Goal: Task Accomplishment & Management: Manage account settings

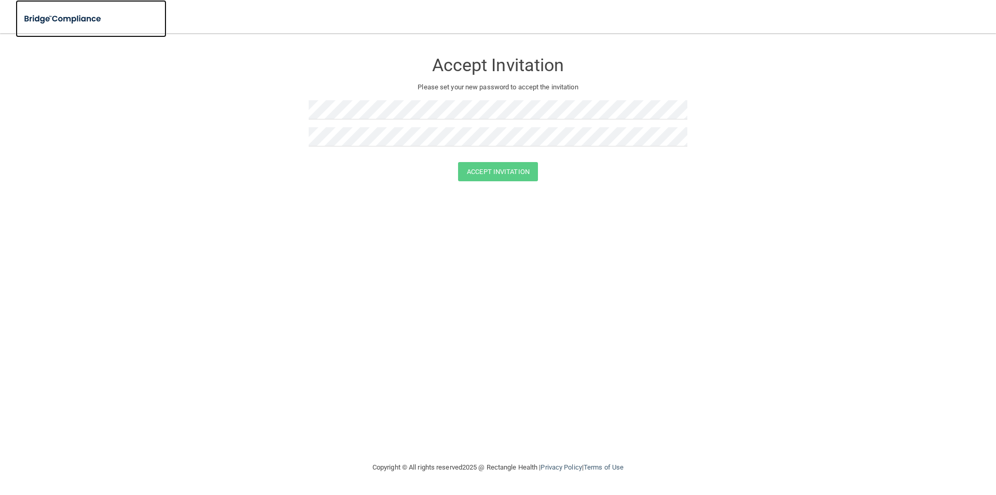
click at [48, 16] on img at bounding box center [63, 18] width 95 height 21
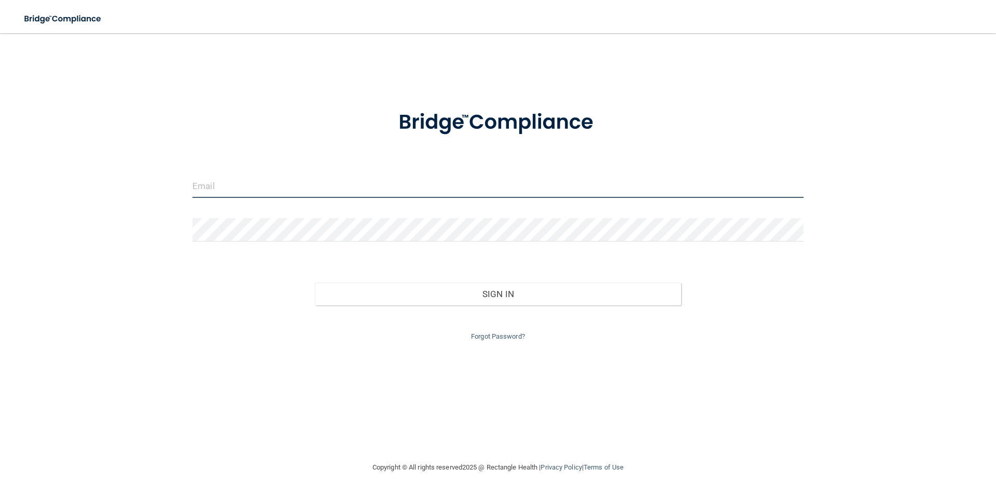
click at [217, 186] on input "email" at bounding box center [498, 185] width 611 height 23
type input "[EMAIL_ADDRESS][DOMAIN_NAME]"
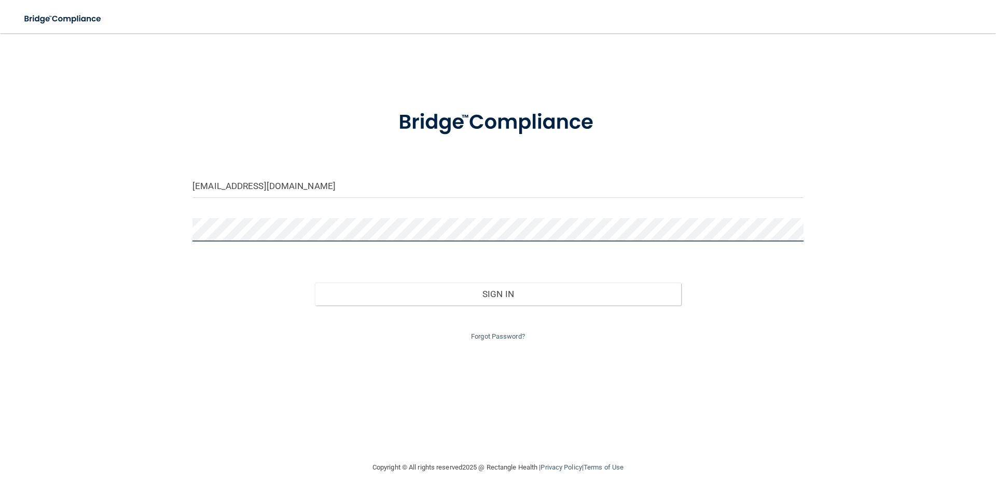
click at [315, 282] on button "Sign In" at bounding box center [498, 293] width 367 height 23
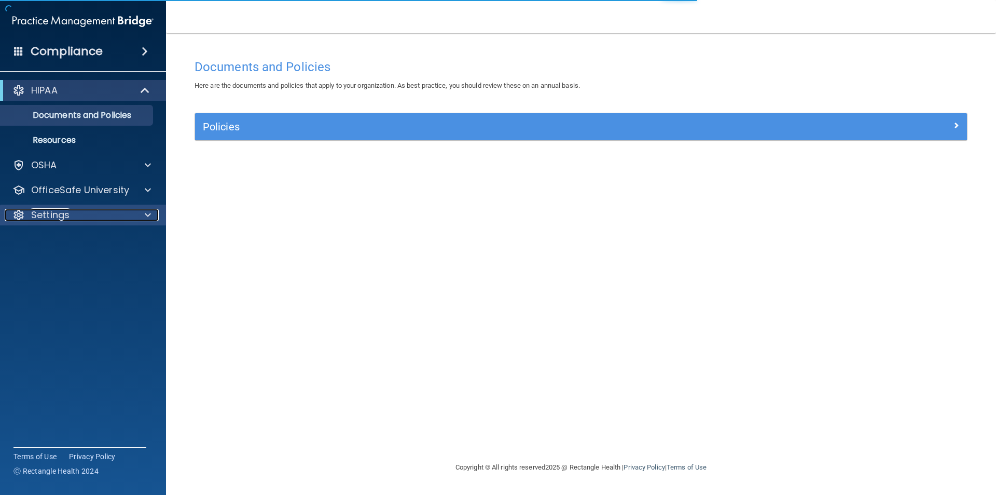
click at [89, 218] on div "Settings" at bounding box center [69, 215] width 129 height 12
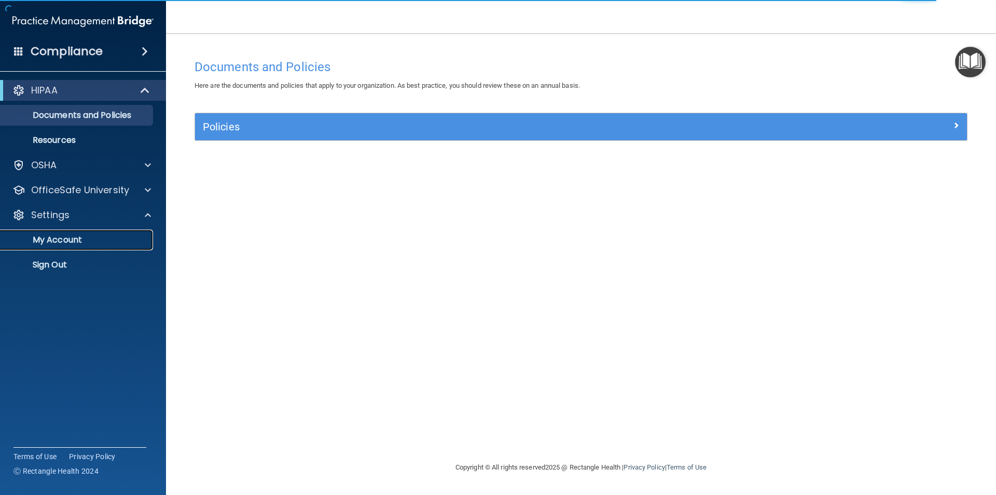
click at [72, 242] on p "My Account" at bounding box center [78, 240] width 142 height 10
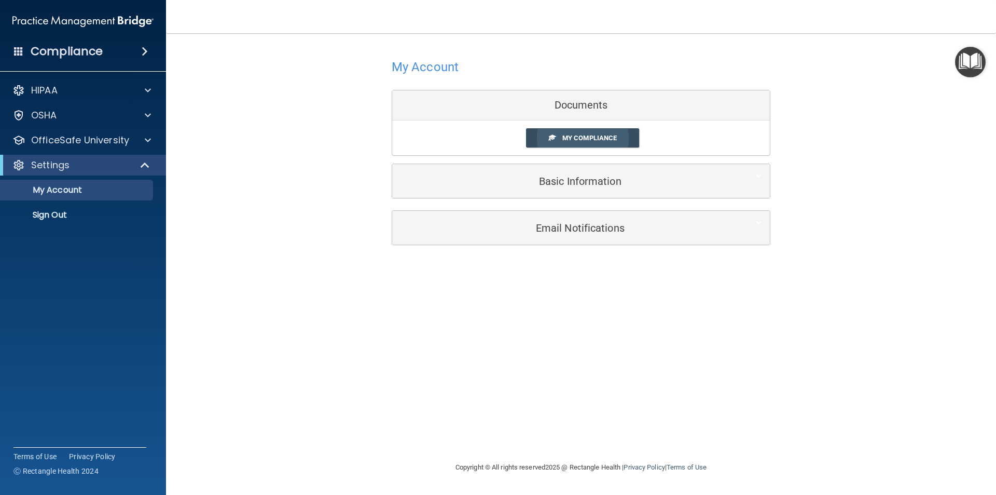
click at [600, 141] on span "My Compliance" at bounding box center [590, 138] width 54 height 8
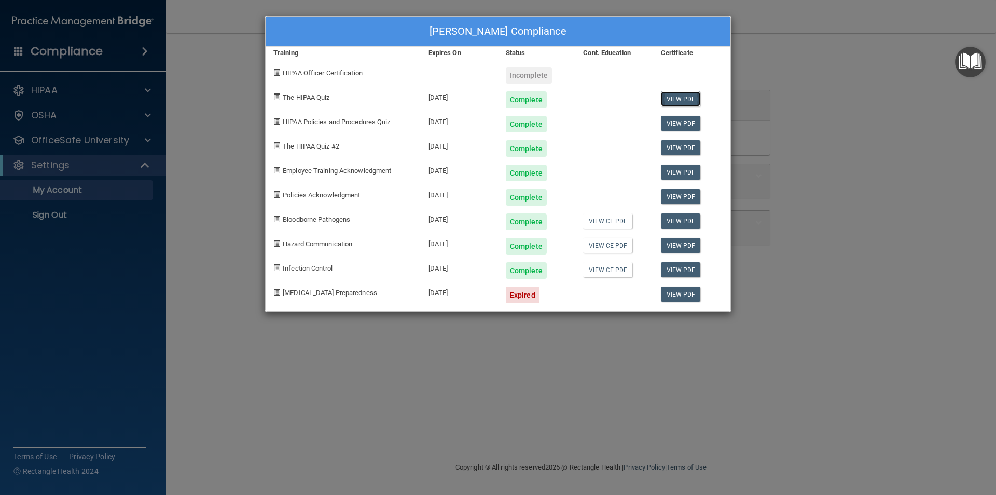
click at [674, 97] on link "View PDF" at bounding box center [681, 98] width 40 height 15
click at [687, 124] on link "View PDF" at bounding box center [681, 123] width 40 height 15
click at [682, 148] on link "View PDF" at bounding box center [681, 147] width 40 height 15
click at [685, 171] on link "View PDF" at bounding box center [681, 172] width 40 height 15
click at [683, 197] on link "View PDF" at bounding box center [681, 196] width 40 height 15
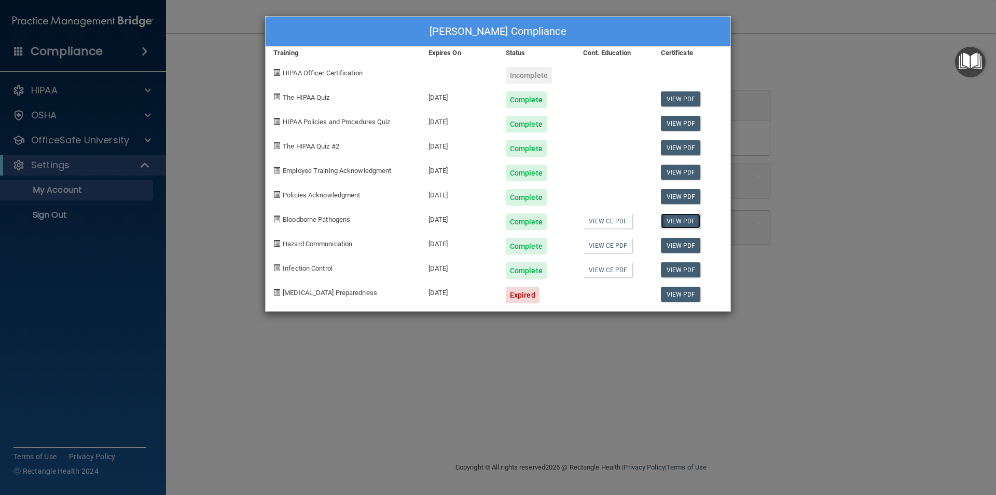
click at [680, 221] on link "View PDF" at bounding box center [681, 220] width 40 height 15
click at [684, 245] on link "View PDF" at bounding box center [681, 245] width 40 height 15
click at [680, 269] on link "View PDF" at bounding box center [681, 269] width 40 height 15
click at [689, 197] on link "View PDF" at bounding box center [681, 196] width 40 height 15
click at [679, 175] on link "View PDF" at bounding box center [681, 172] width 40 height 15
